Goal: Information Seeking & Learning: Learn about a topic

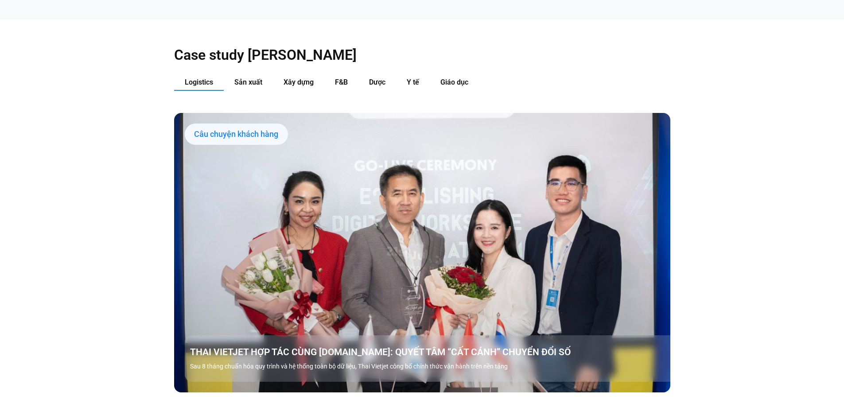
scroll to position [1019, 0]
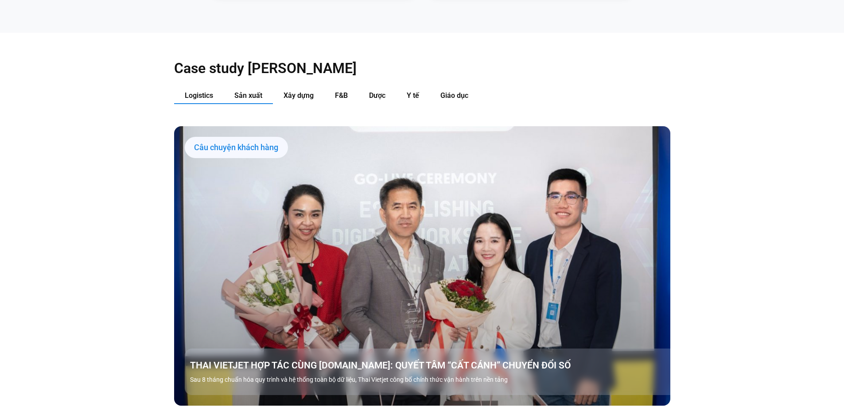
click at [247, 88] on button "Sản xuất" at bounding box center [248, 96] width 49 height 16
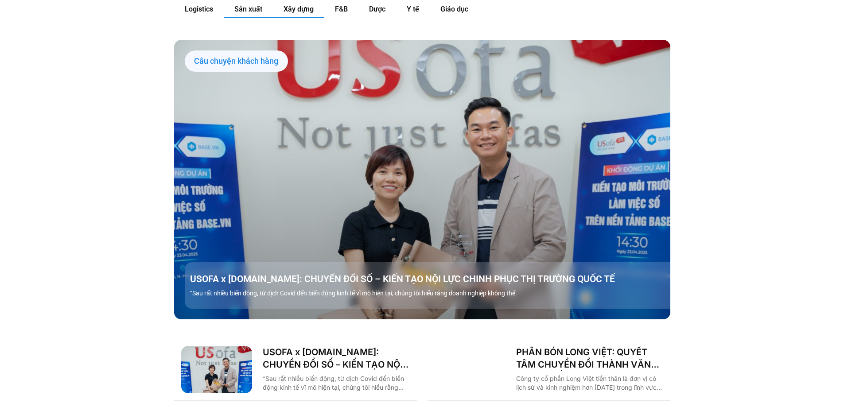
scroll to position [1108, 0]
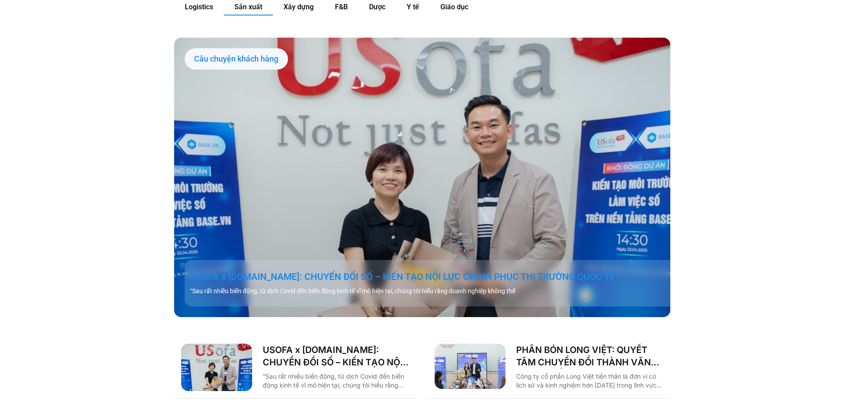
click at [424, 271] on link "USOFA x [DOMAIN_NAME]: CHUYỂN ĐỔI SỐ – KIẾN TẠO NỘI LỰC CHINH PHỤC THỊ TRƯỜNG Q…" at bounding box center [433, 277] width 486 height 12
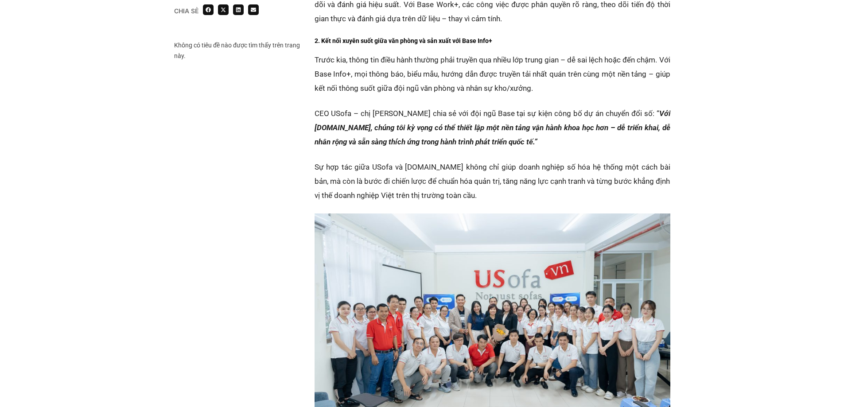
scroll to position [1329, 0]
